Goal: Navigation & Orientation: Find specific page/section

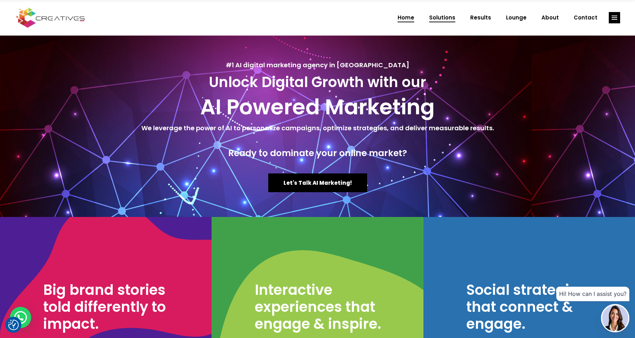
click at [455, 17] on span "Solutions" at bounding box center [442, 18] width 26 height 18
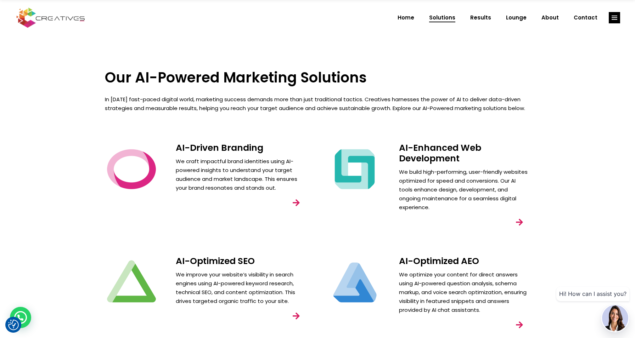
click at [297, 203] on link "link" at bounding box center [296, 203] width 20 height 20
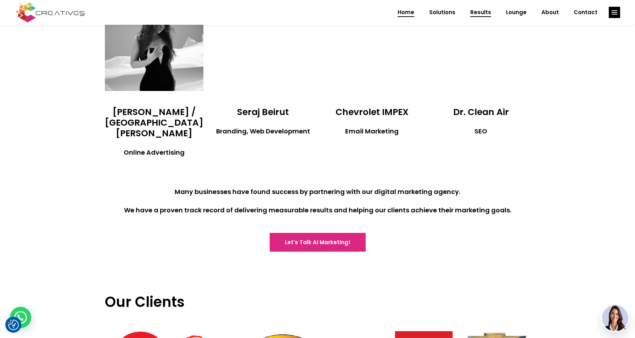
scroll to position [1465, 0]
